Goal: Obtain resource: Download file/media

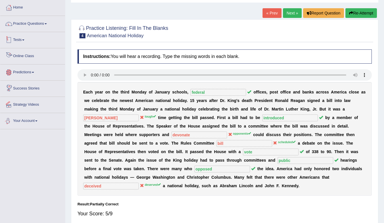
scroll to position [28, 0]
click at [17, 56] on link "Online Class" at bounding box center [32, 55] width 65 height 14
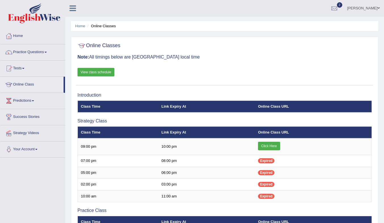
click at [272, 147] on link "Click Here" at bounding box center [269, 146] width 22 height 9
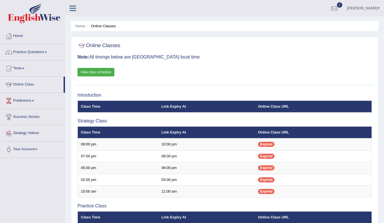
click at [85, 70] on link "View class schedule" at bounding box center [96, 72] width 37 height 9
